Goal: Check status: Check status

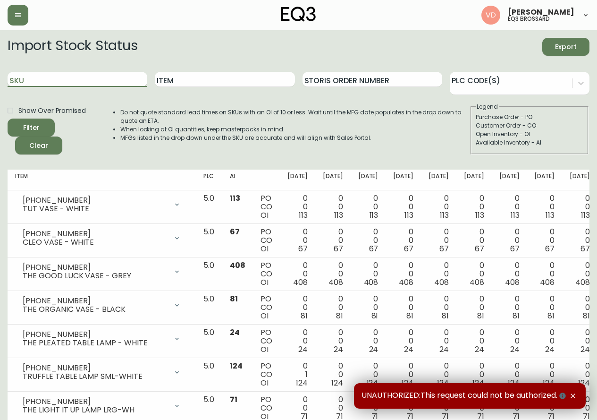
click at [105, 82] on input "SKU" at bounding box center [78, 79] width 140 height 15
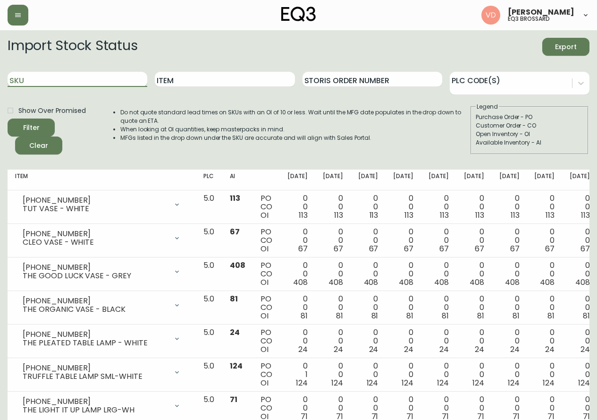
paste input "[PHONE_NUMBER]"
type input "[PHONE_NUMBER]"
click at [8, 118] on button "Filter" at bounding box center [31, 127] width 47 height 18
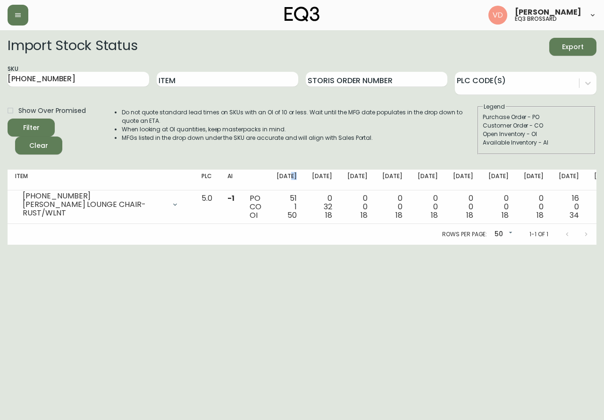
drag, startPoint x: 277, startPoint y: 183, endPoint x: 269, endPoint y: 182, distance: 8.5
click at [269, 182] on th "[DATE]" at bounding box center [286, 179] width 35 height 21
